Goal: Task Accomplishment & Management: Complete application form

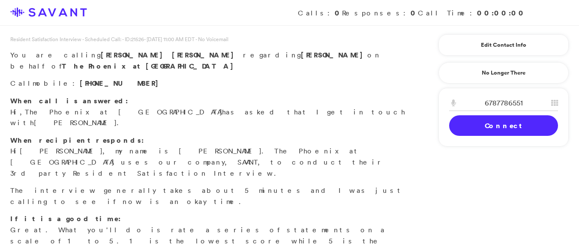
click at [457, 127] on link "Connect" at bounding box center [503, 125] width 109 height 21
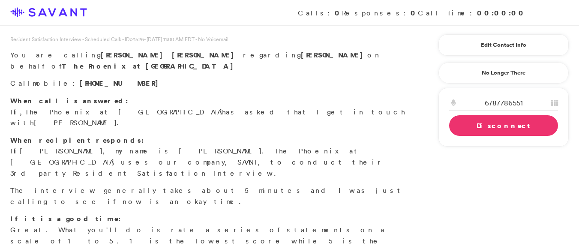
click at [457, 127] on link "Disconnect" at bounding box center [503, 125] width 109 height 21
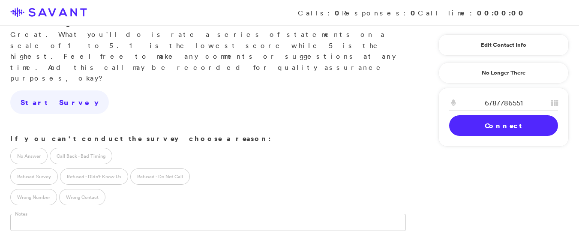
scroll to position [202, 0]
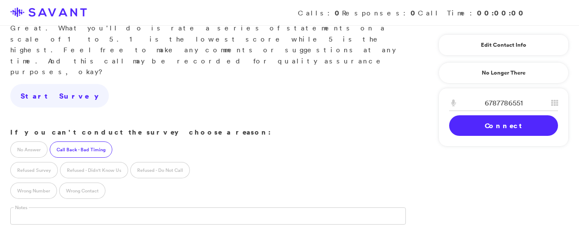
click at [81, 142] on label "Call Back - Bad Timing" at bounding box center [81, 150] width 63 height 16
click at [42, 208] on input "text" at bounding box center [69, 216] width 118 height 16
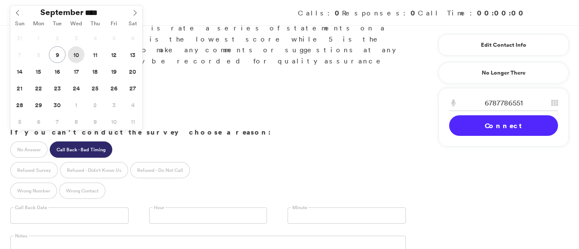
type input "**********"
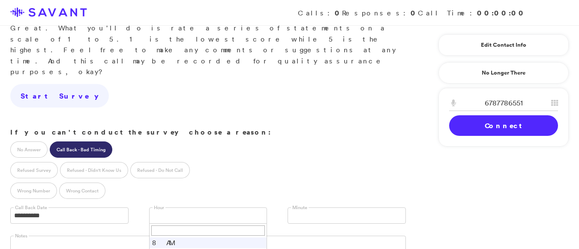
click at [234, 208] on link at bounding box center [208, 216] width 118 height 16
click at [354, 200] on div "Minute ** ** ** **" at bounding box center [346, 214] width 139 height 28
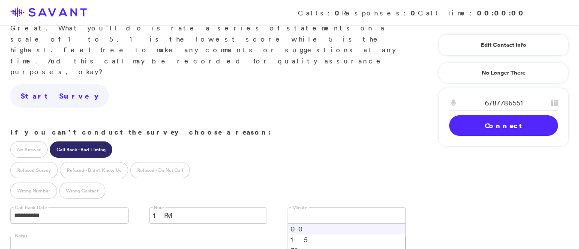
click at [344, 208] on link at bounding box center [347, 216] width 118 height 16
click at [303, 224] on li "00" at bounding box center [347, 229] width 118 height 11
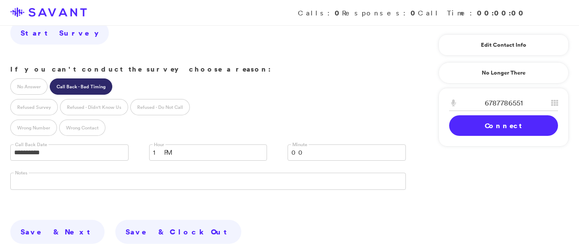
scroll to position [294, 0]
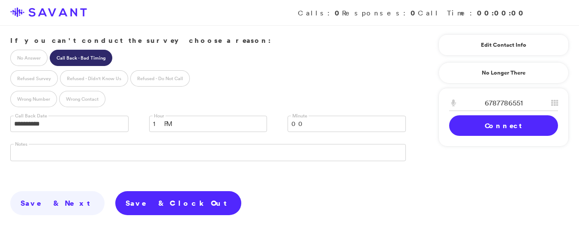
click at [115, 191] on link "Save & Clock Out" at bounding box center [178, 203] width 126 height 24
